Goal: Task Accomplishment & Management: Manage account settings

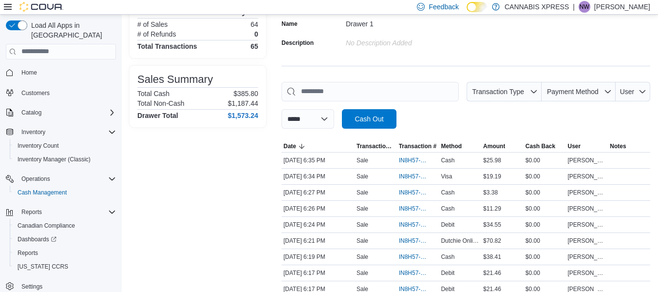
scroll to position [84, 0]
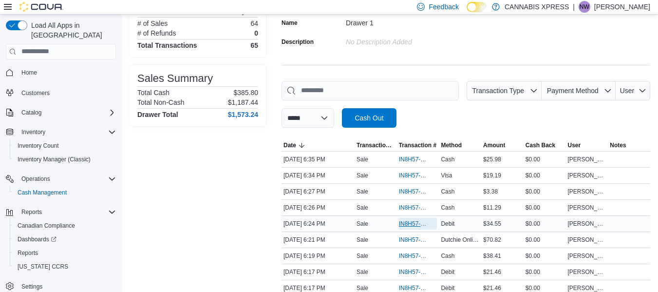
click at [410, 219] on span "IN8H57-750445" at bounding box center [418, 224] width 38 height 12
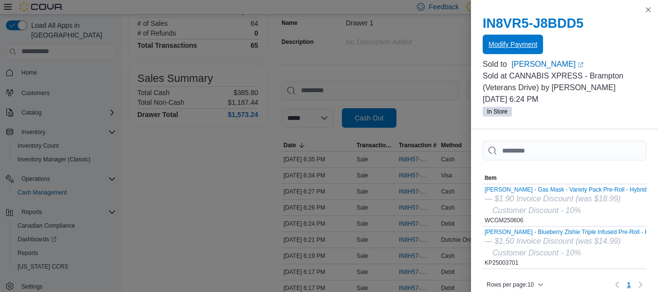
click at [509, 40] on span "Modify Payment" at bounding box center [512, 44] width 49 height 19
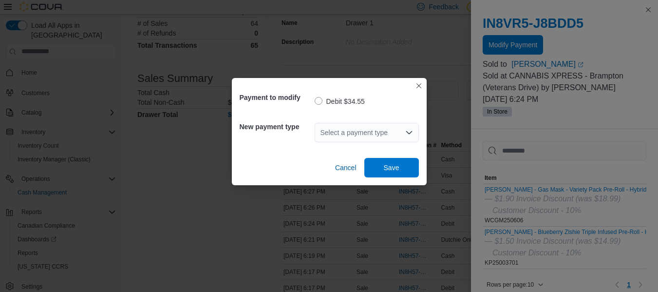
click at [368, 129] on div "Select a payment type" at bounding box center [367, 132] width 104 height 19
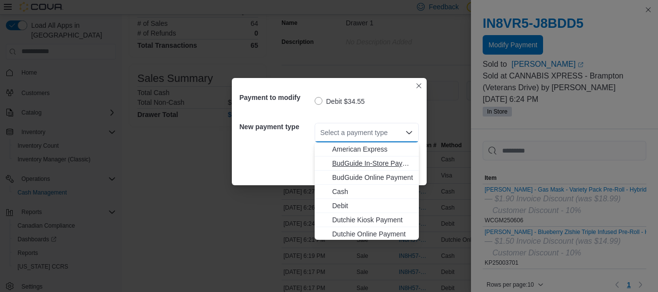
click at [413, 167] on button "BudGuide In-Store Payment" at bounding box center [367, 163] width 104 height 14
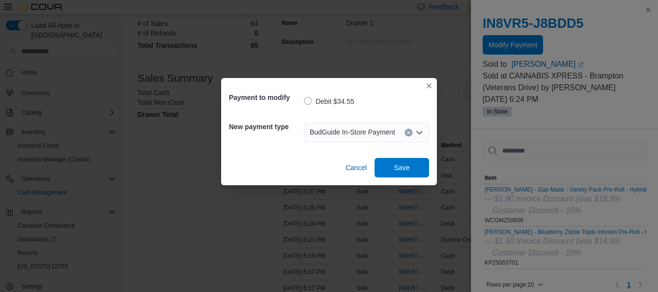
click at [416, 133] on icon "Open list of options" at bounding box center [419, 133] width 8 height 8
click at [416, 130] on icon "Open list of options" at bounding box center [419, 133] width 8 height 8
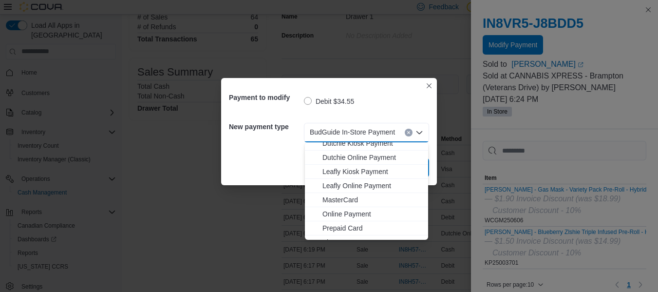
scroll to position [77, 0]
click at [354, 203] on span "MasterCard" at bounding box center [372, 199] width 100 height 10
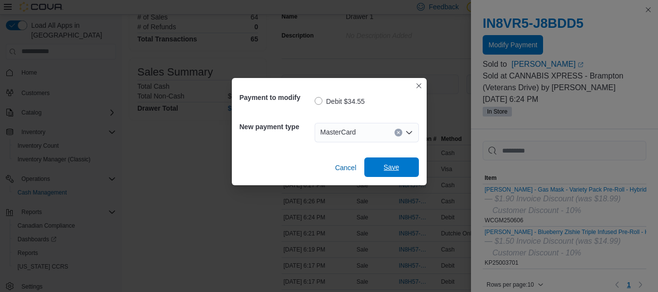
click at [405, 170] on span "Save" at bounding box center [391, 166] width 43 height 19
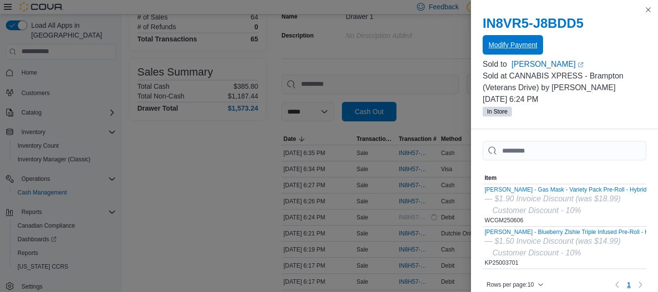
scroll to position [0, 0]
click at [649, 8] on button "Close this dialog" at bounding box center [648, 9] width 12 height 12
